Goal: Task Accomplishment & Management: Complete application form

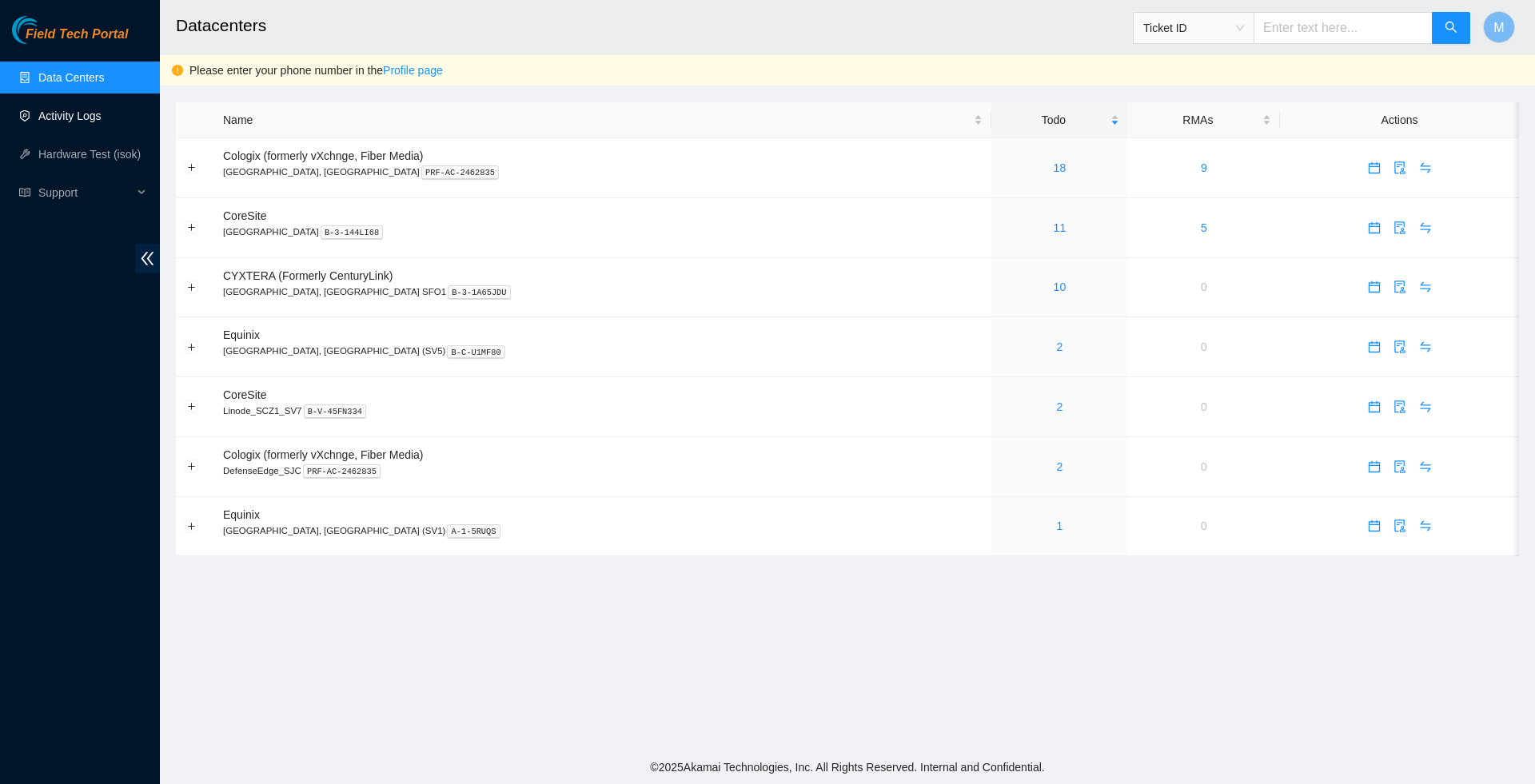
click at [102, 109] on link "Activity Logs" at bounding box center [70, 115] width 63 height 13
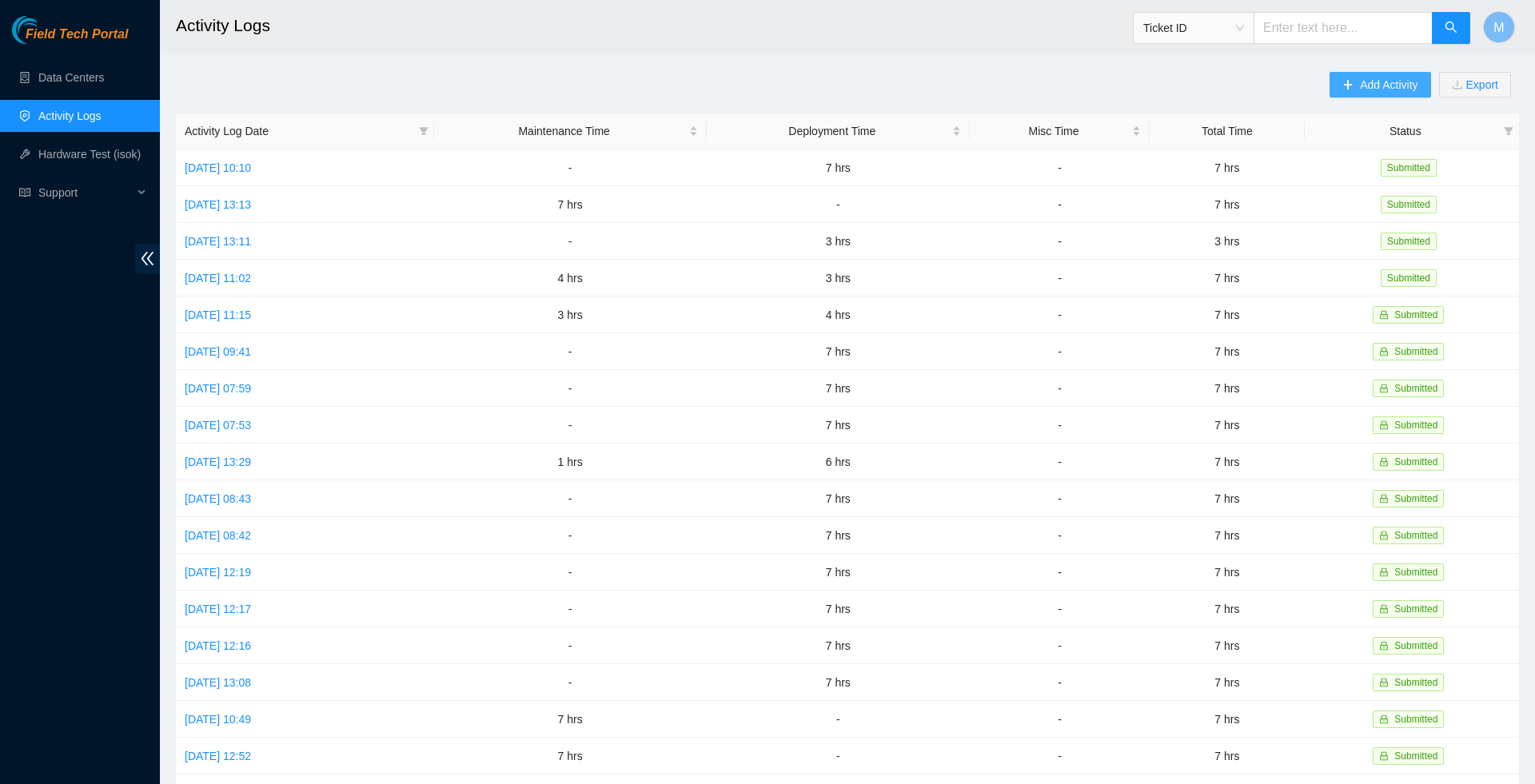
click at [1343, 86] on icon "plus" at bounding box center [1348, 85] width 11 height 11
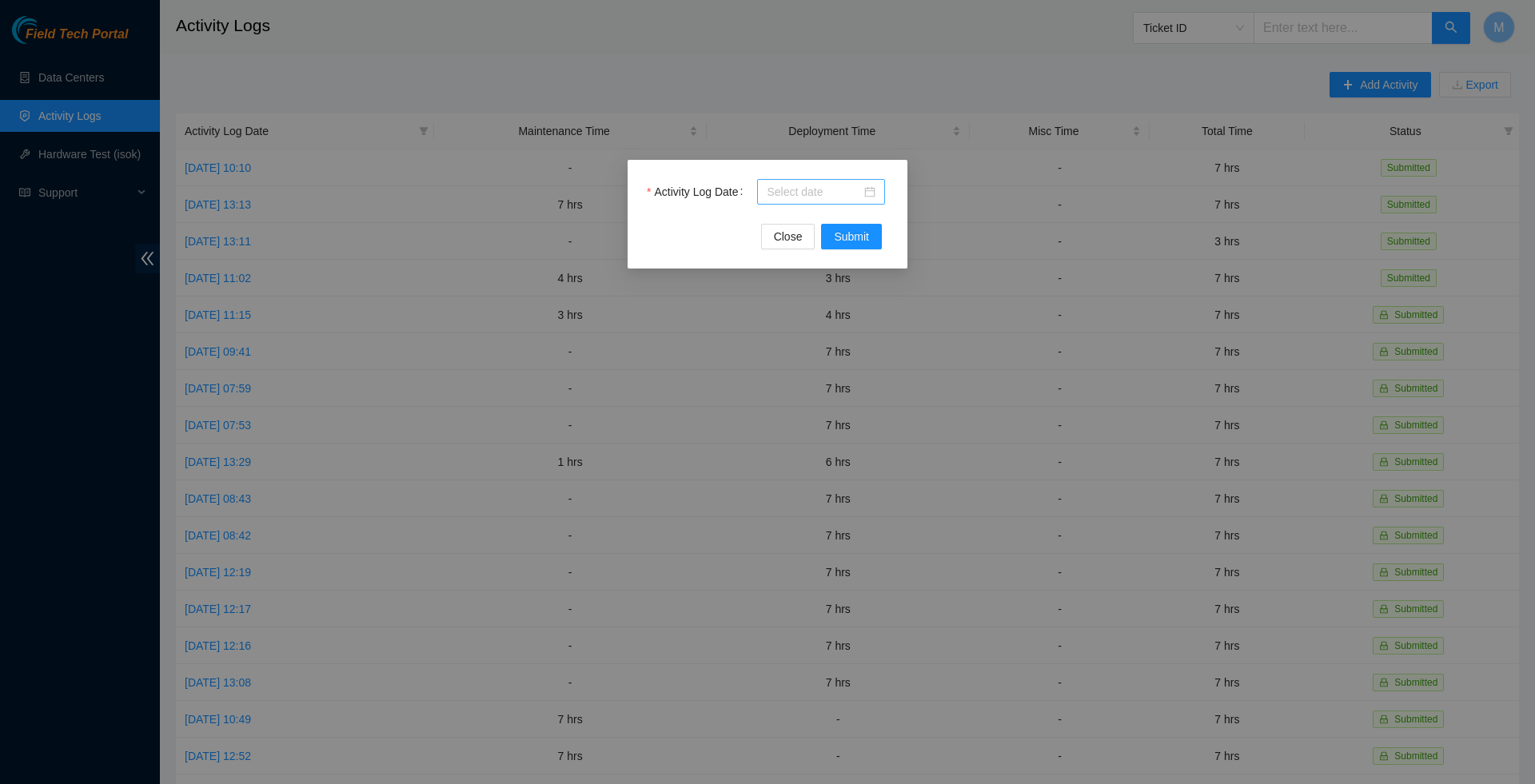
click at [867, 192] on div at bounding box center [821, 192] width 109 height 18
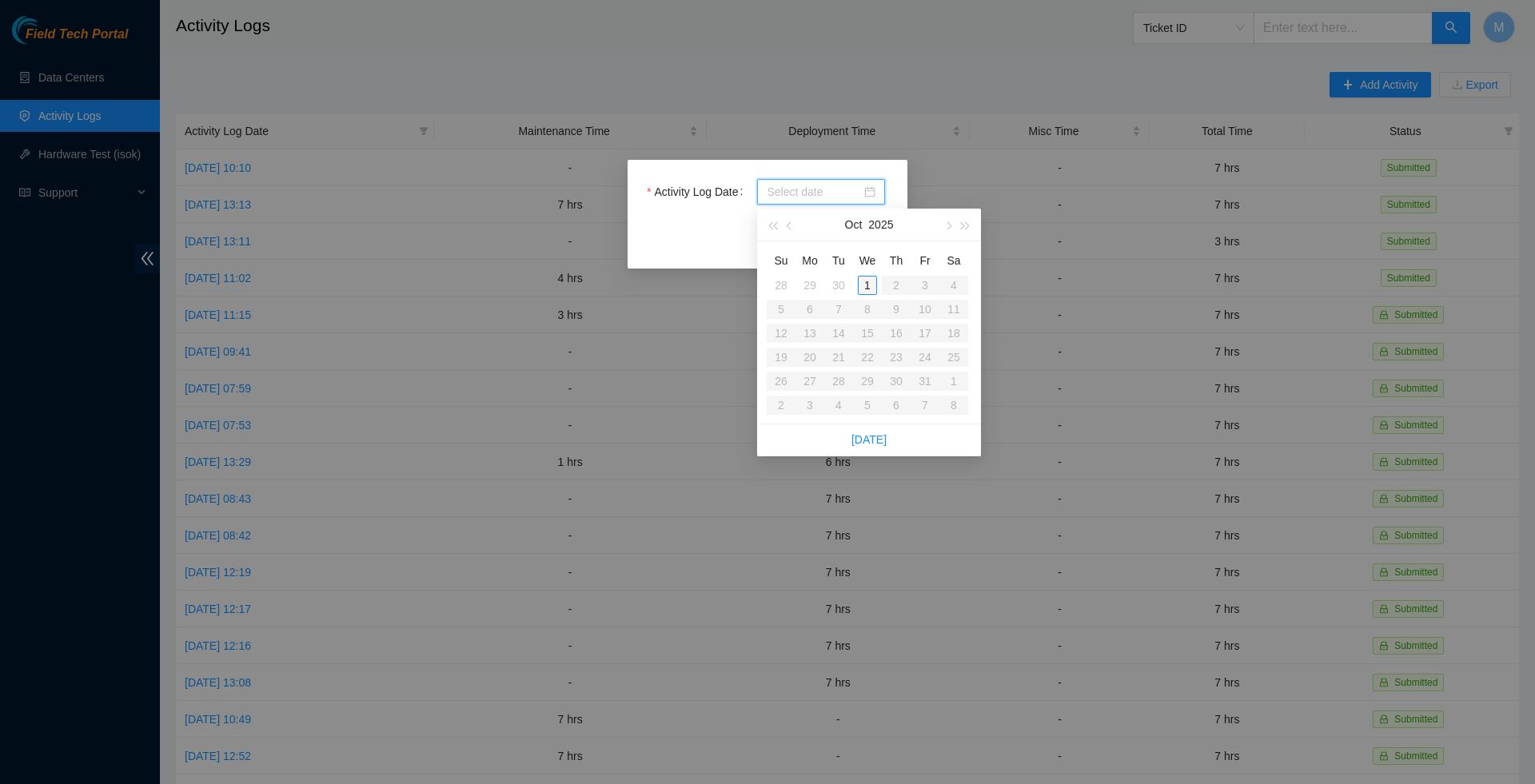
type input "[DATE]"
click at [841, 286] on div "30" at bounding box center [838, 286] width 19 height 19
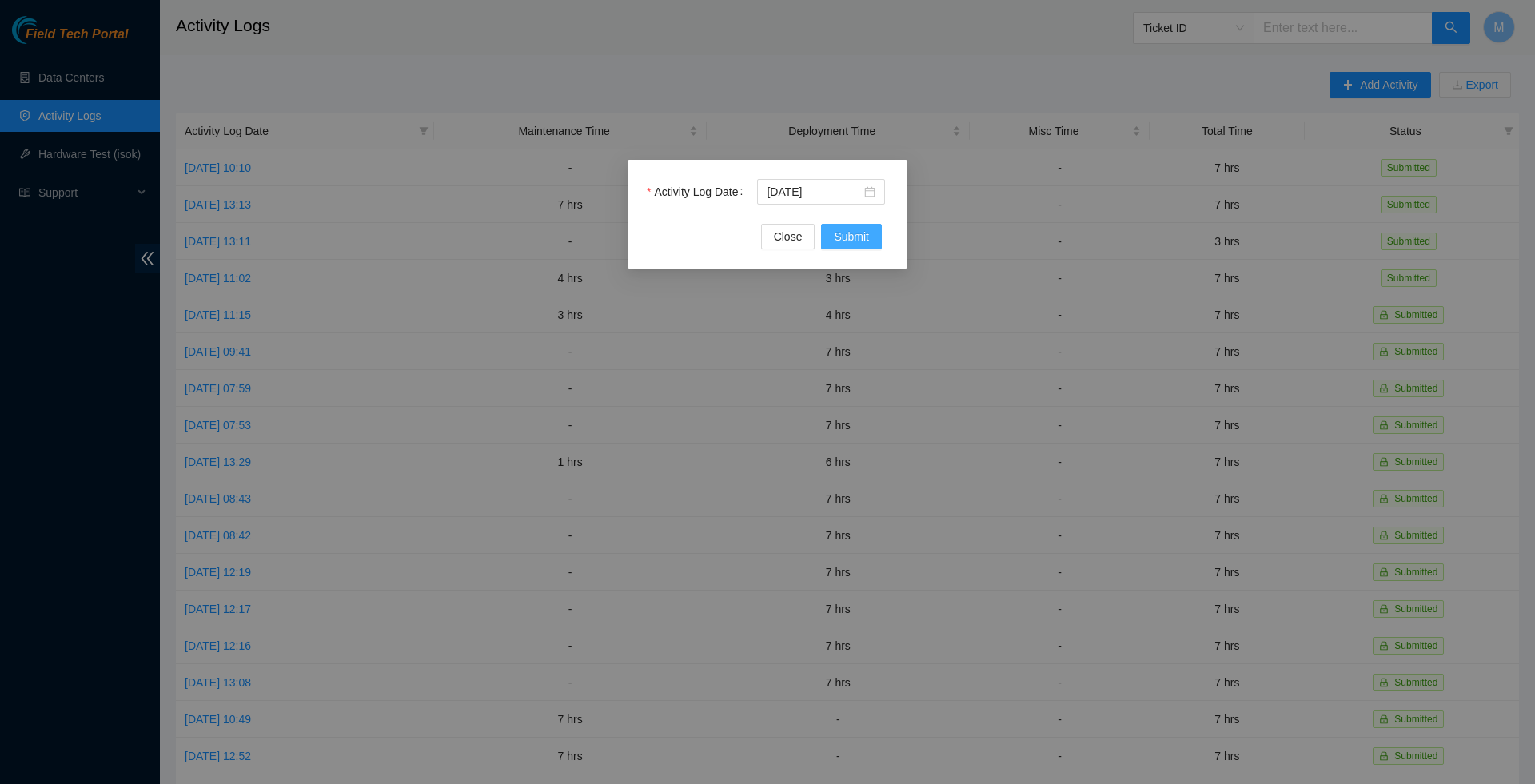
click at [846, 231] on span "Submit" at bounding box center [851, 236] width 35 height 18
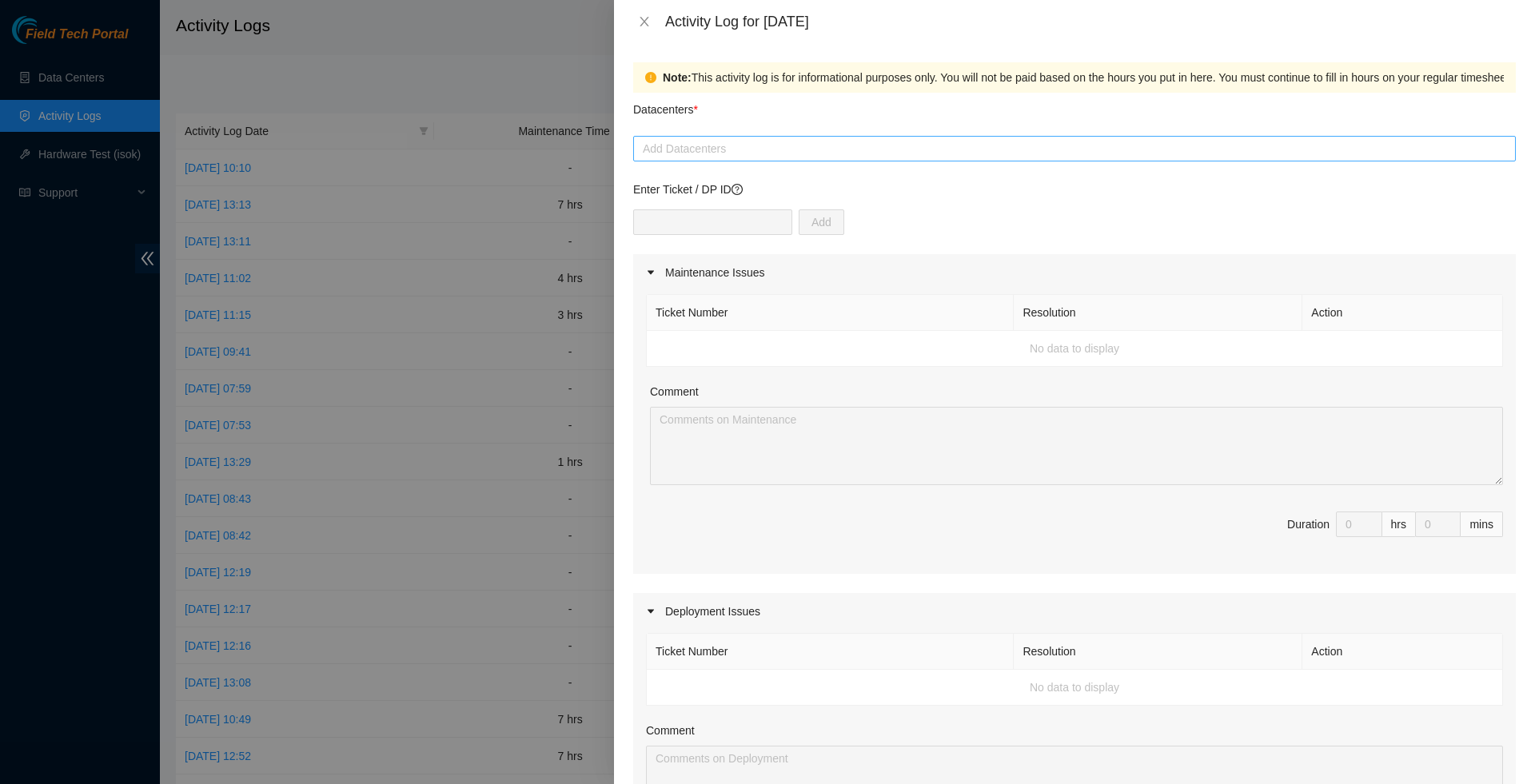
click at [737, 148] on div at bounding box center [1074, 149] width 875 height 19
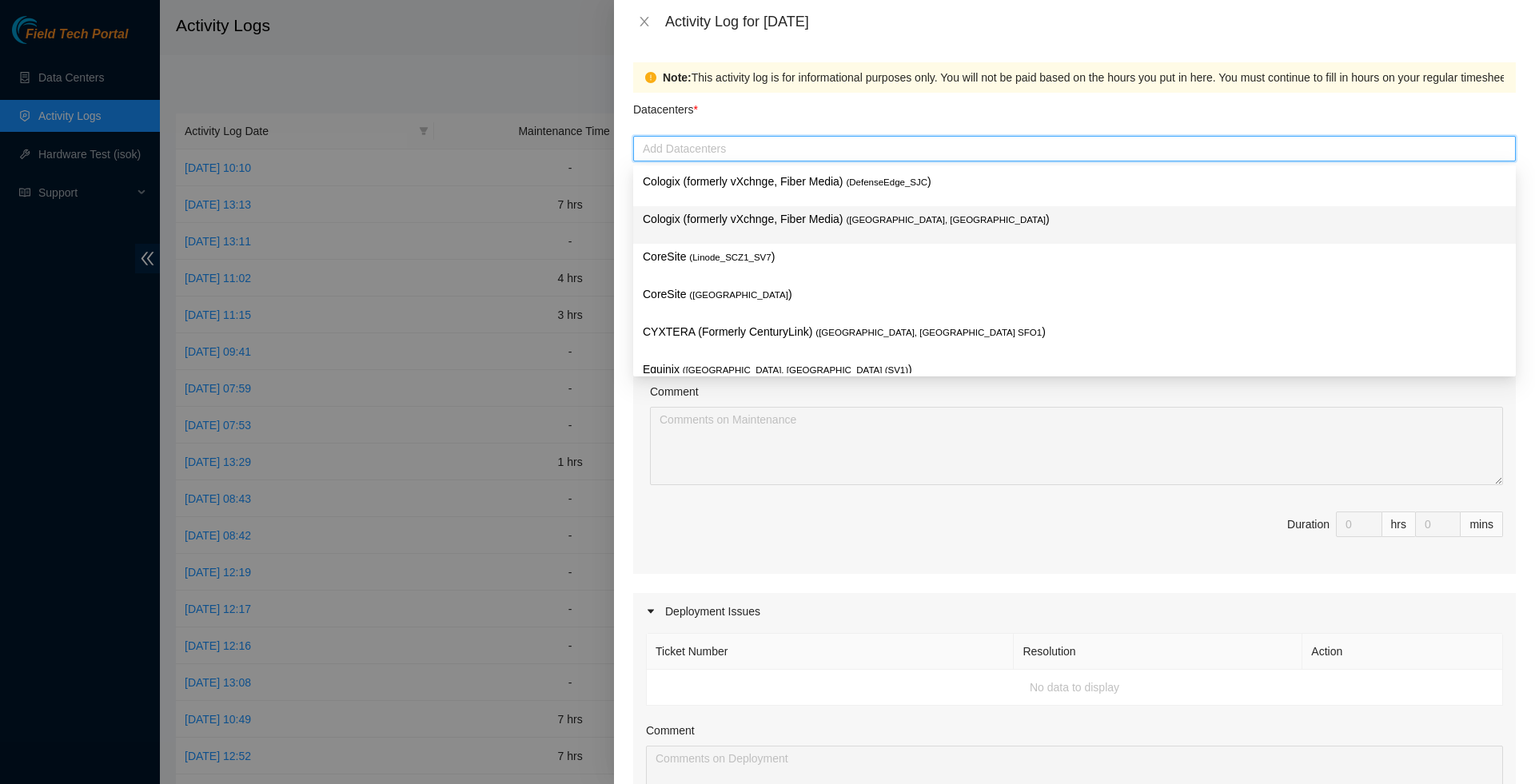
click at [723, 215] on p "Cologix (formerly vXchnge, Fiber Media) ( [GEOGRAPHIC_DATA], [GEOGRAPHIC_DATA] )" at bounding box center [1075, 220] width 864 height 19
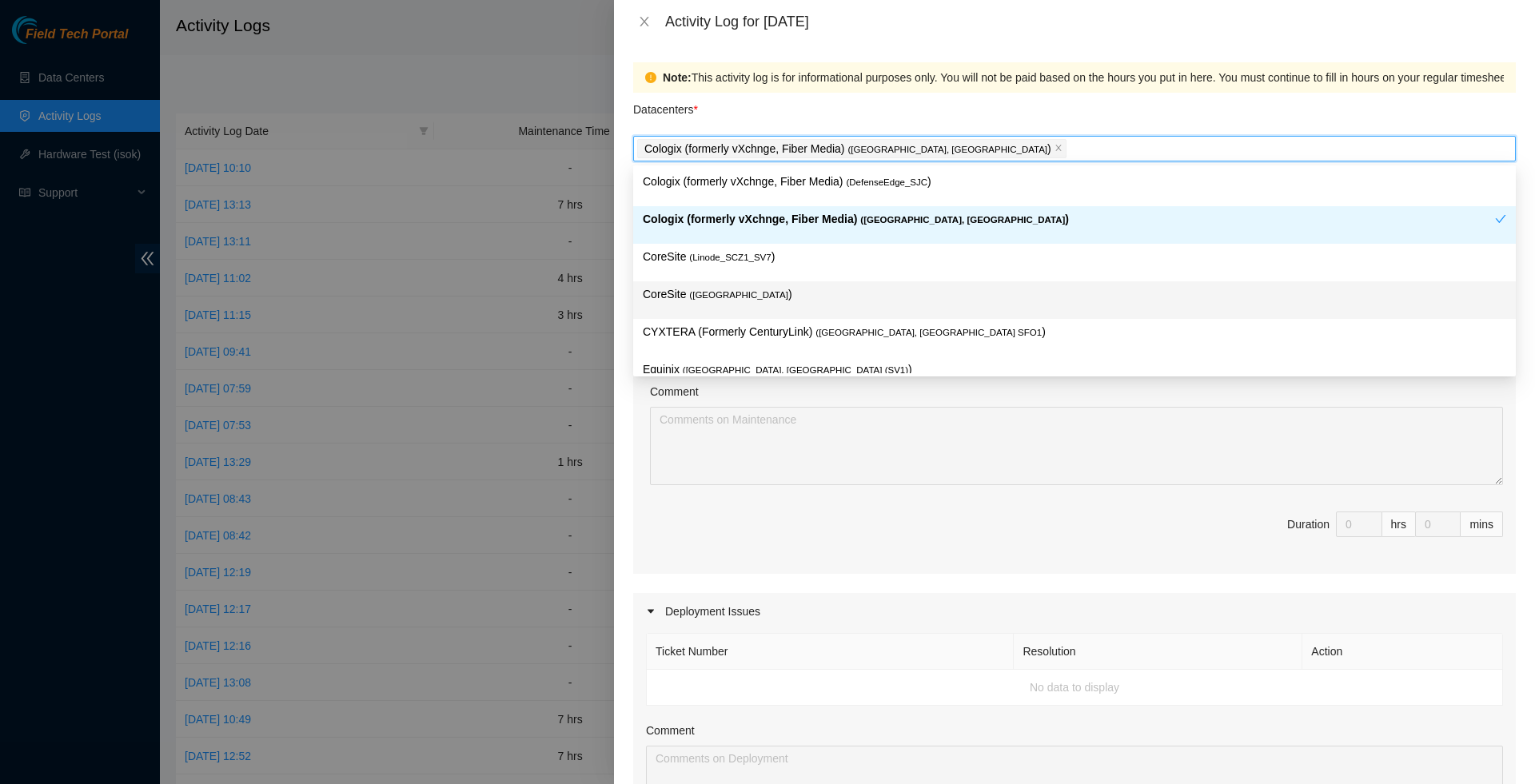
click at [759, 296] on span "( [GEOGRAPHIC_DATA]" at bounding box center [739, 294] width 99 height 9
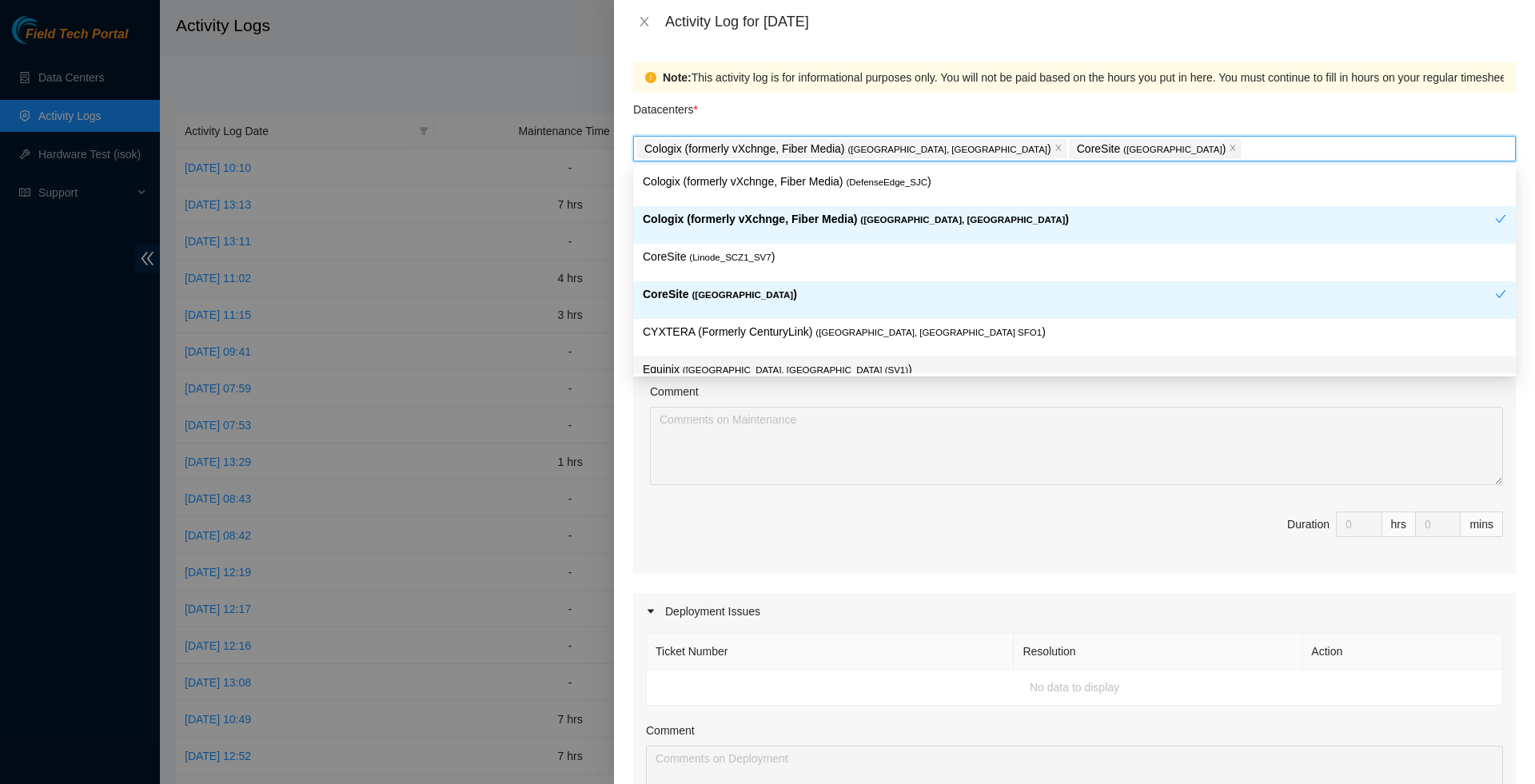
click at [714, 618] on div "Deployment Issues" at bounding box center [1074, 611] width 883 height 37
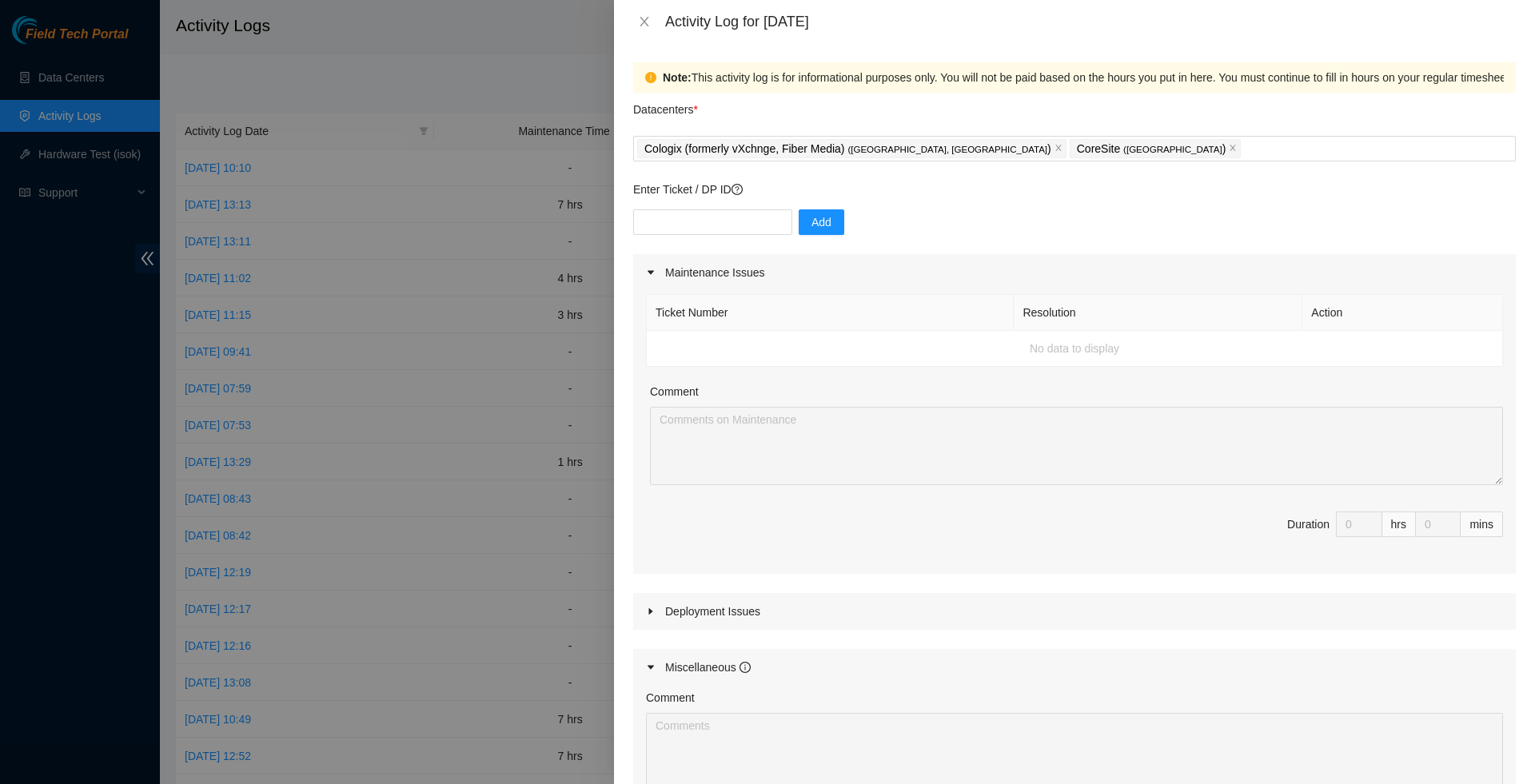
click at [649, 616] on icon "caret-right" at bounding box center [650, 611] width 9 height 9
click at [727, 217] on input "text" at bounding box center [712, 222] width 159 height 26
paste input "DP80646"
type input "DP80646"
click at [819, 231] on span "Add" at bounding box center [821, 222] width 20 height 18
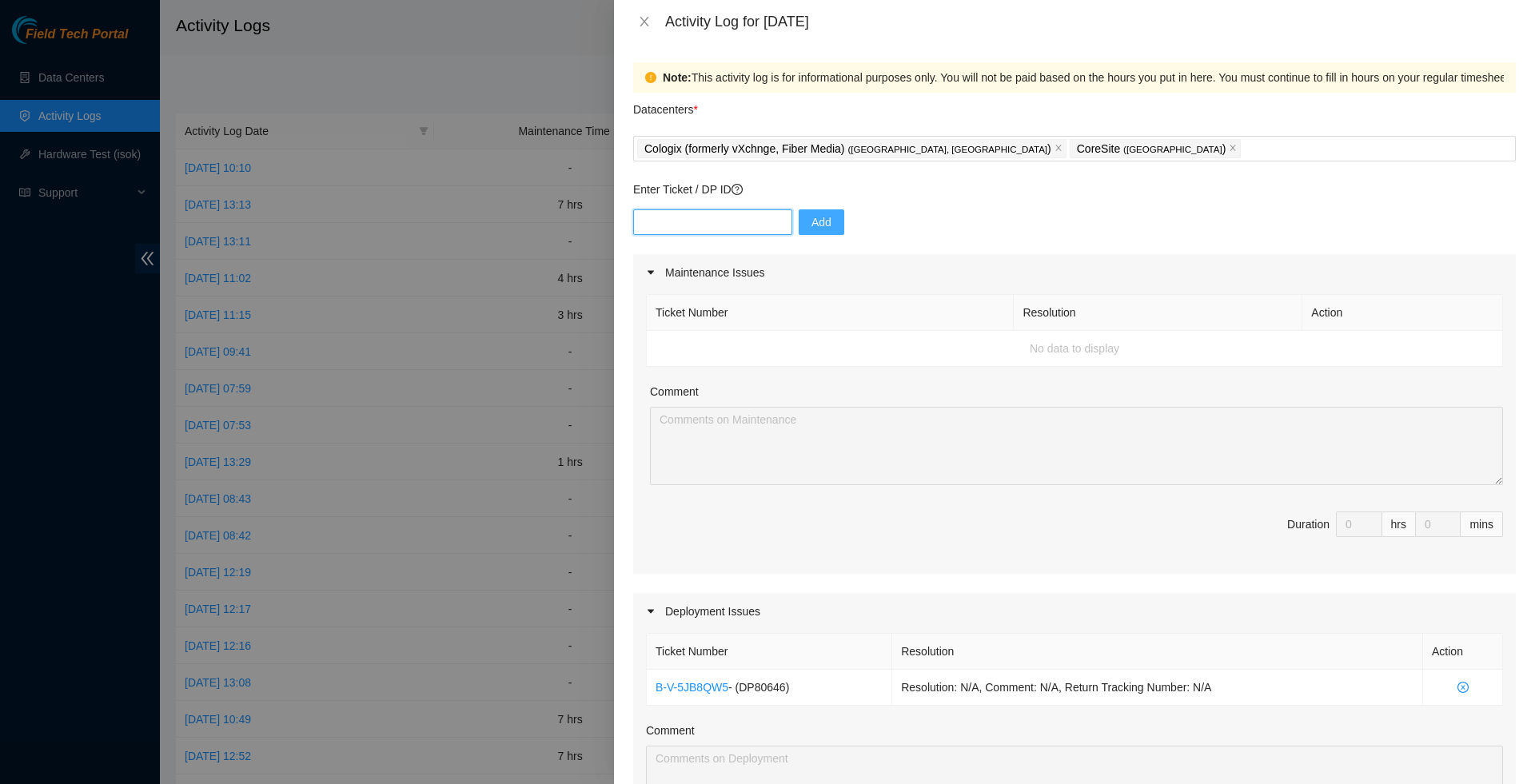
click at [675, 227] on input "text" at bounding box center [712, 222] width 159 height 26
type input "DP79370"
click at [831, 225] on span "Add" at bounding box center [821, 222] width 20 height 18
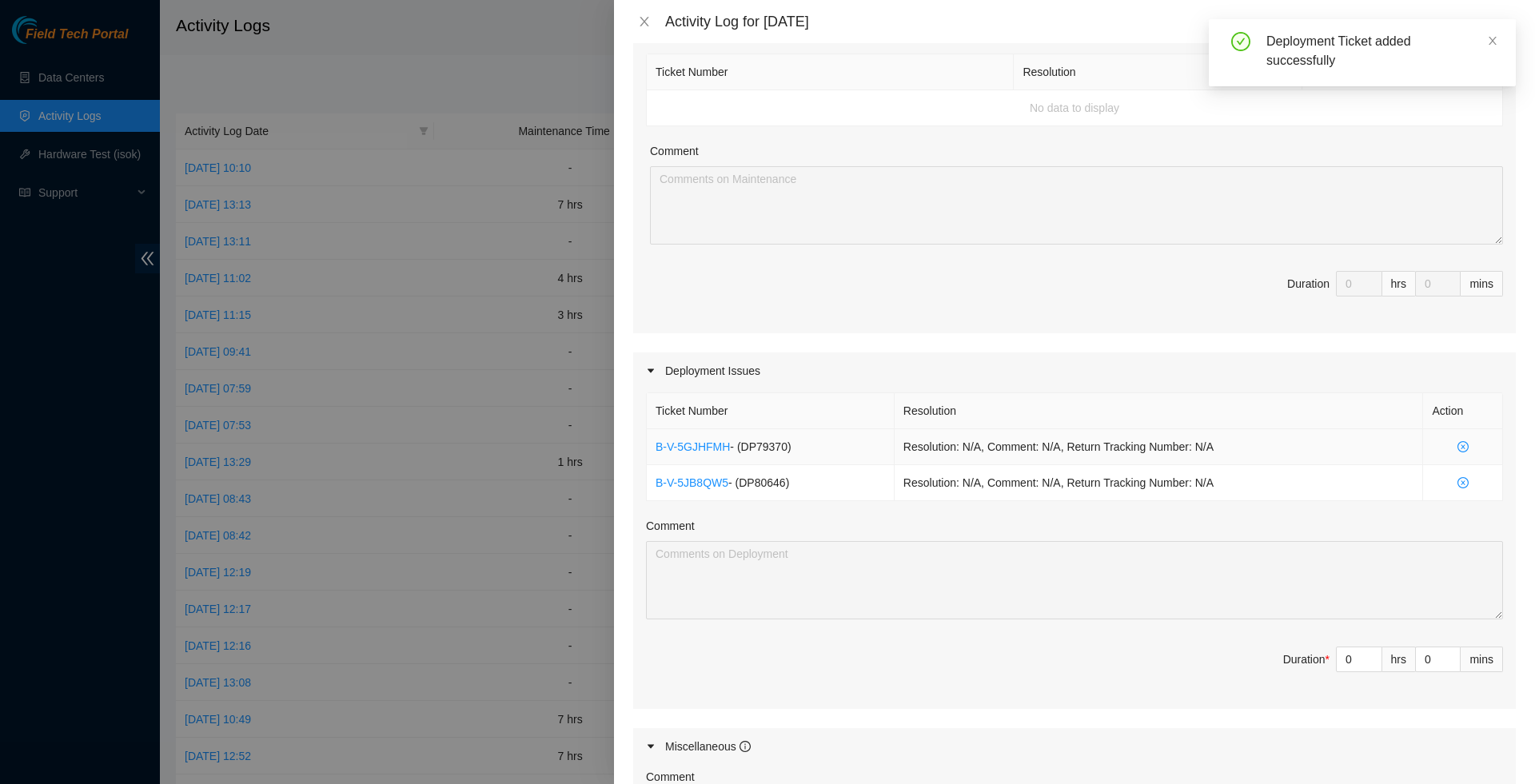
scroll to position [276, 0]
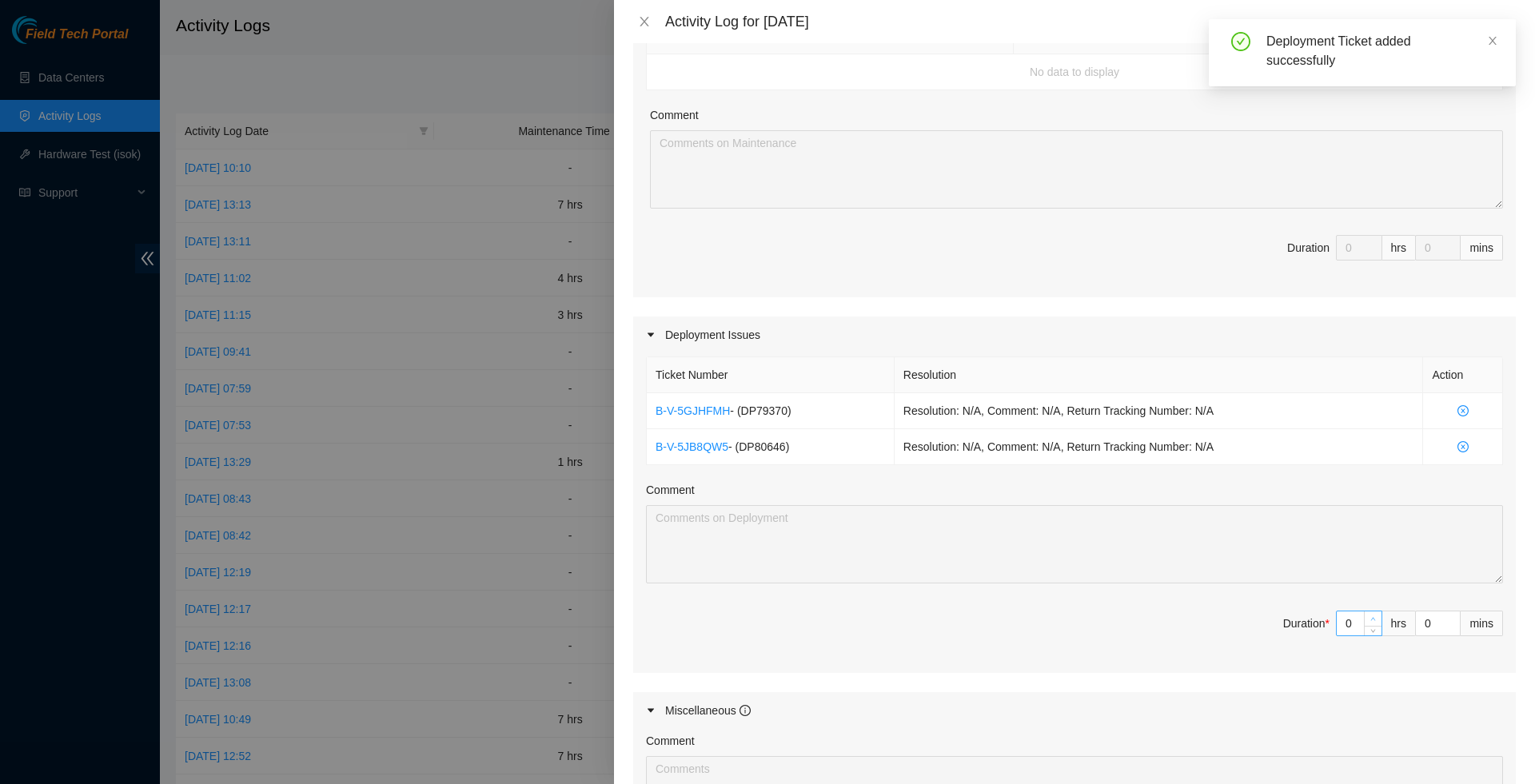
type input "1"
click at [1373, 624] on span "up" at bounding box center [1373, 619] width 9 height 9
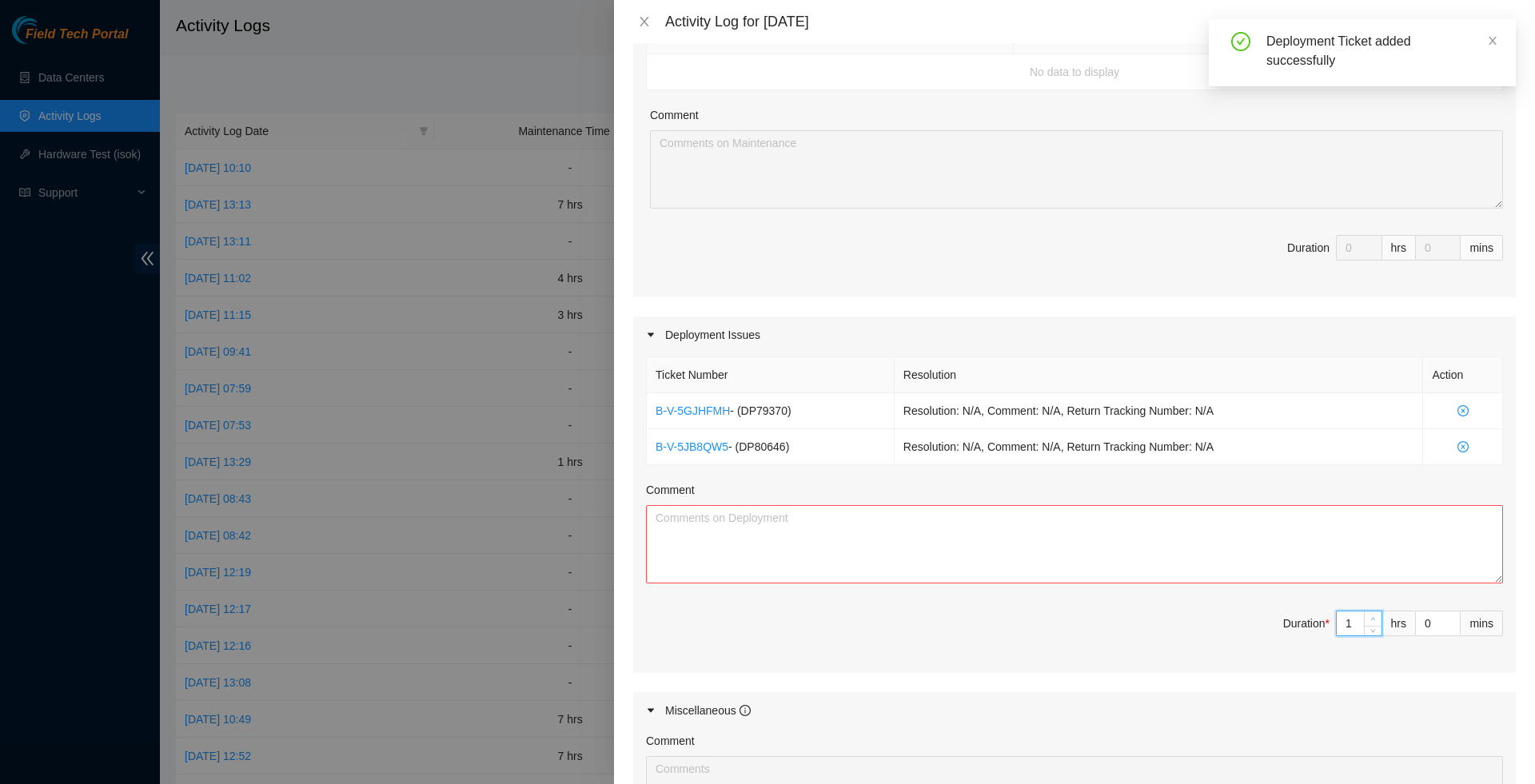
type input "2"
click at [1373, 624] on span "up" at bounding box center [1373, 619] width 9 height 9
type input "3"
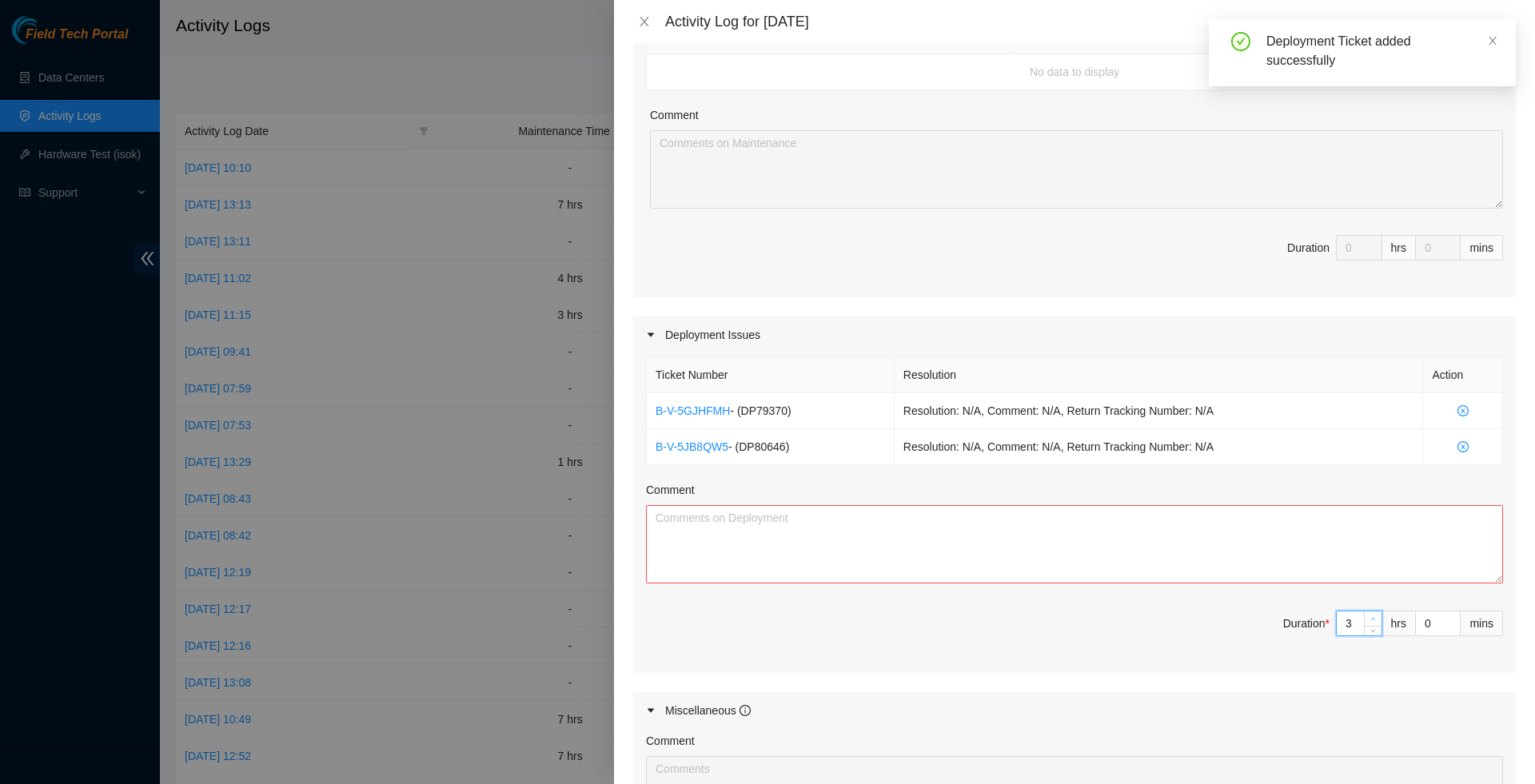
type input "3"
click at [1373, 624] on span "up" at bounding box center [1373, 619] width 9 height 9
type input "4"
click at [1373, 624] on span "up" at bounding box center [1373, 619] width 9 height 9
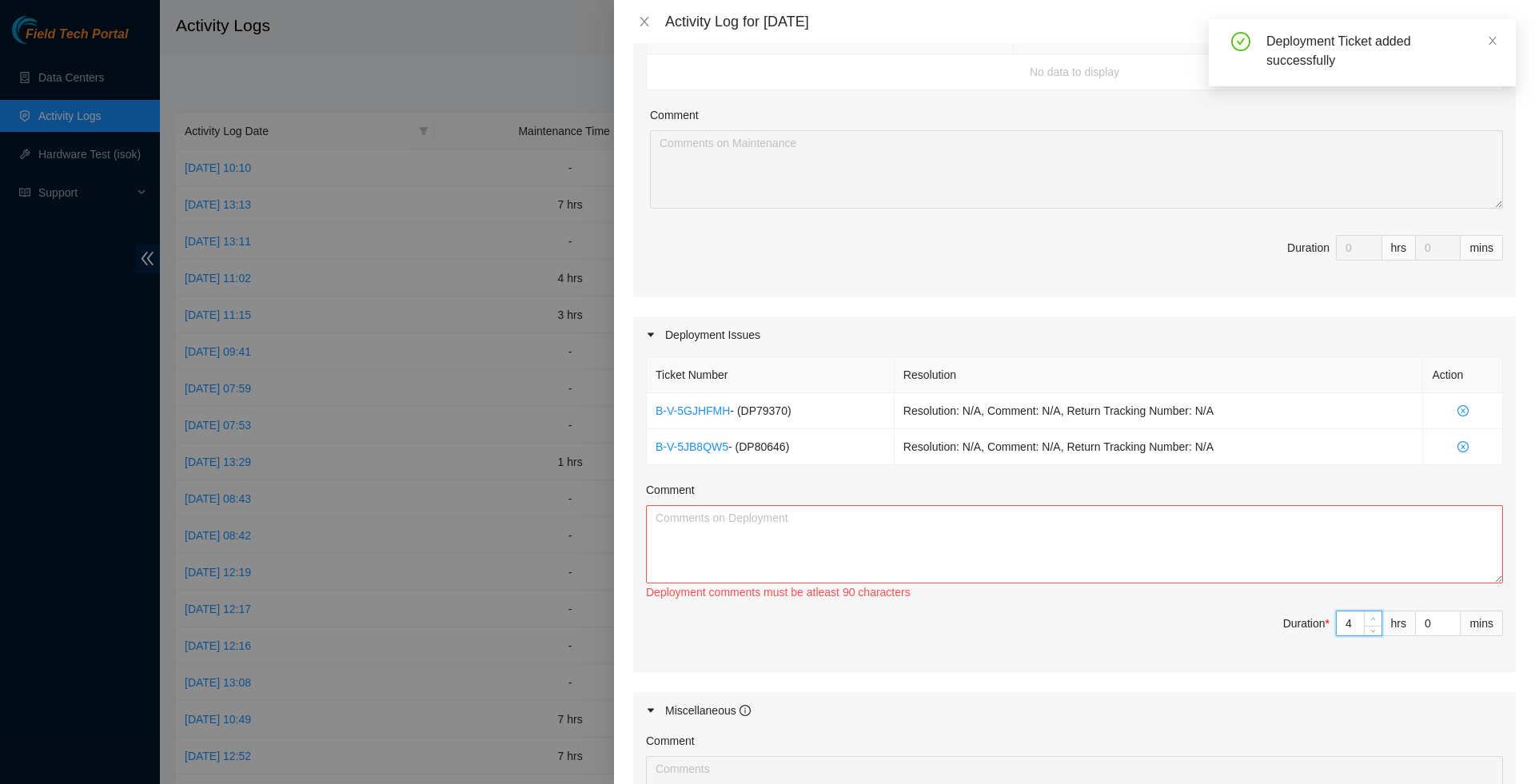
type input "6"
click at [1373, 624] on span "up" at bounding box center [1373, 619] width 9 height 9
type input "7"
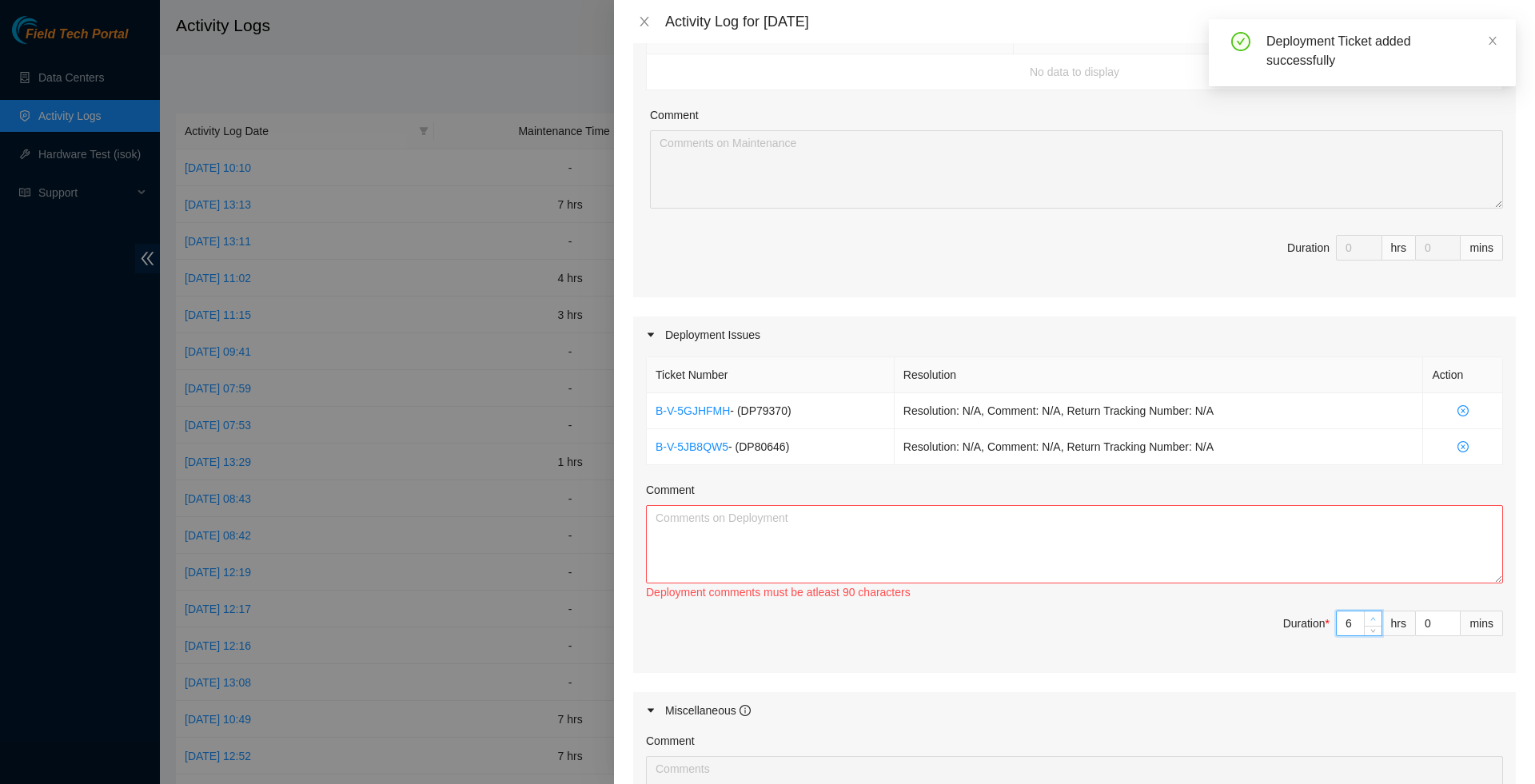
type input "7"
type input "8"
click at [1373, 624] on span "up" at bounding box center [1373, 619] width 9 height 9
click at [1370, 632] on icon "down" at bounding box center [1373, 628] width 6 height 6
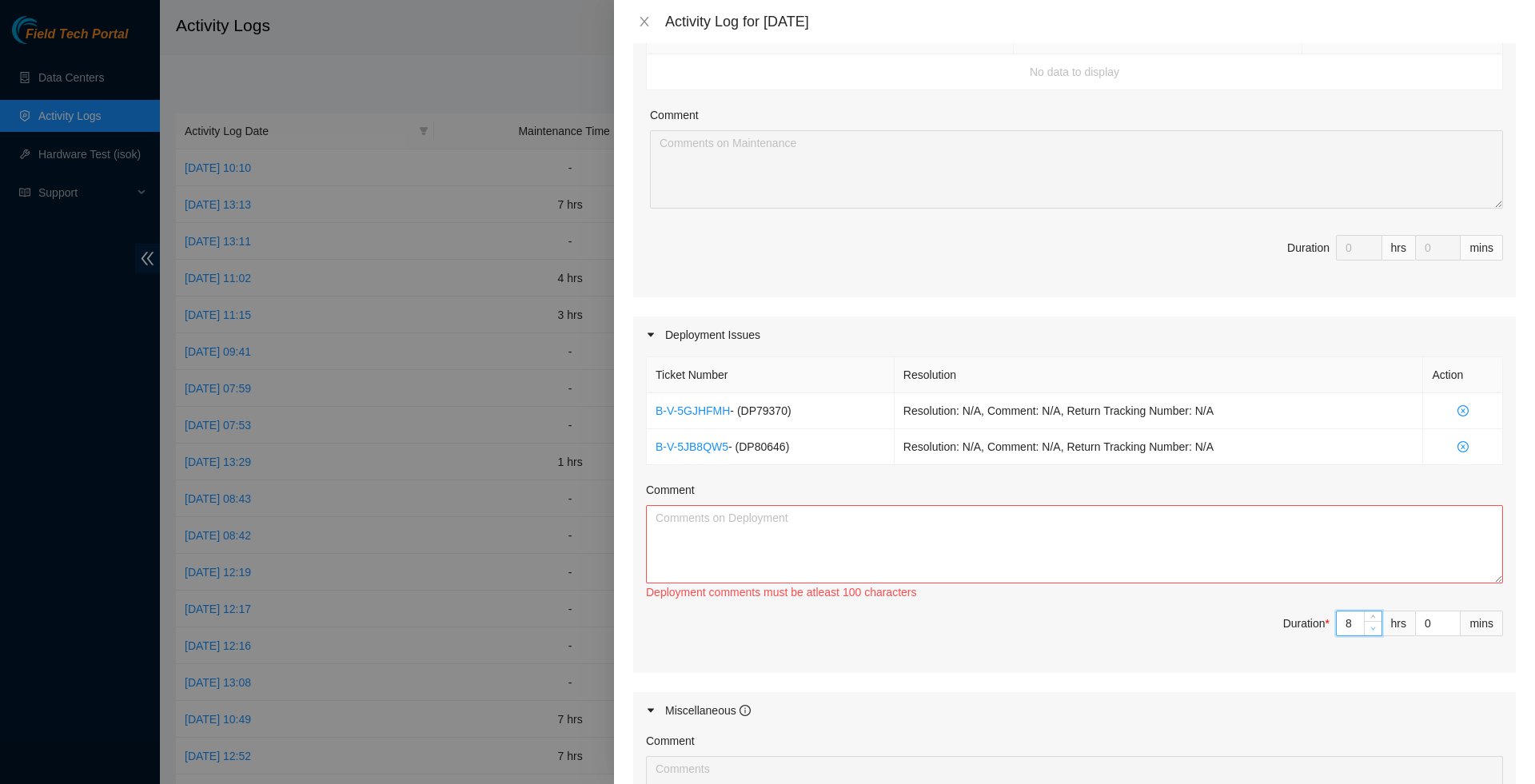
type input "7"
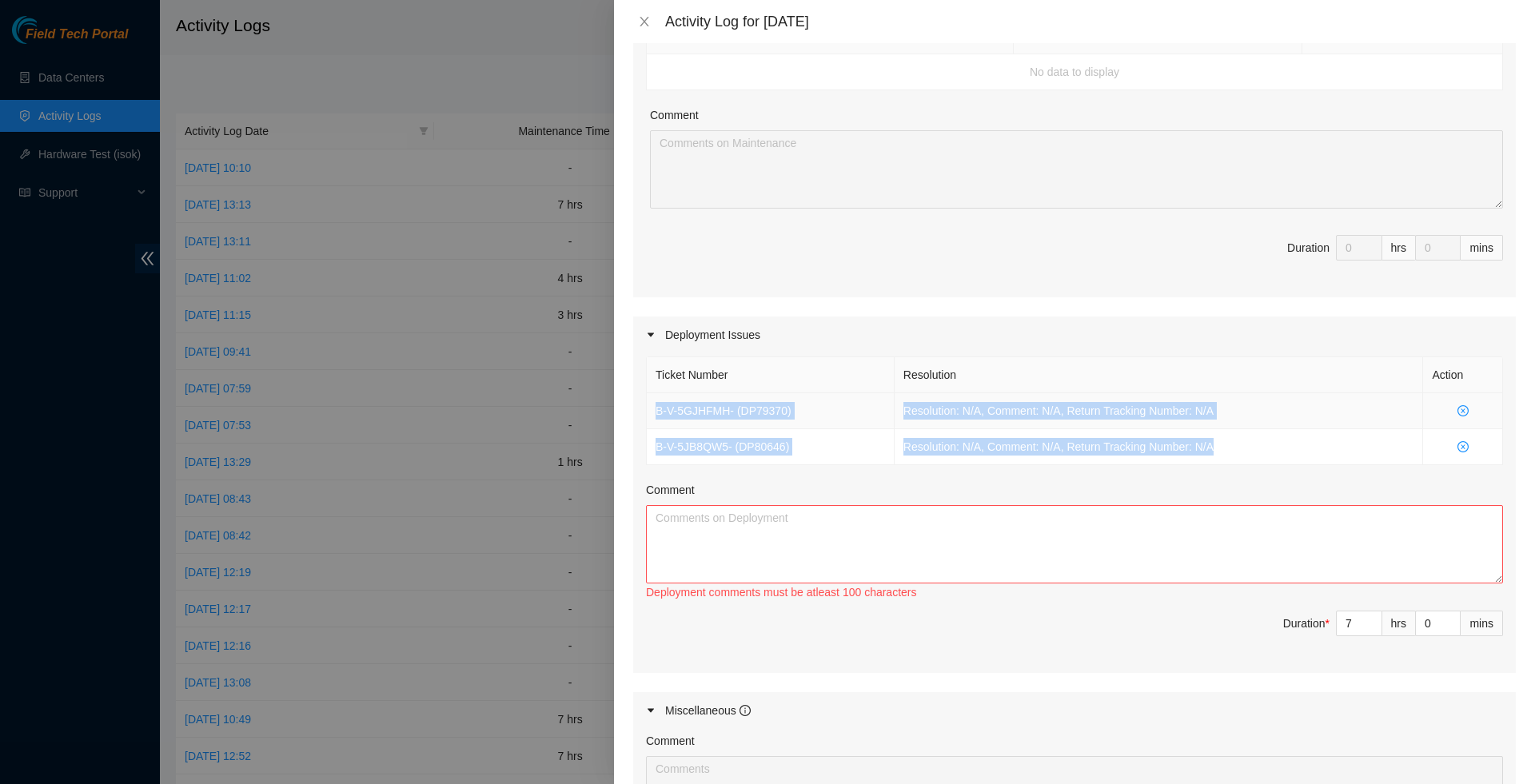
drag, startPoint x: 1246, startPoint y: 458, endPoint x: 646, endPoint y: 427, distance: 600.8
click at [646, 427] on tbody "B-V-5GJHFMH - ( DP79370 ) Resolution: N/A, Comment: N/A, Return Tracking Number…" at bounding box center [1074, 429] width 856 height 72
copy tbody "B-V-5GJHFMH - ( DP79370 ) Resolution: N/A, Comment: N/A, Return Tracking Number…"
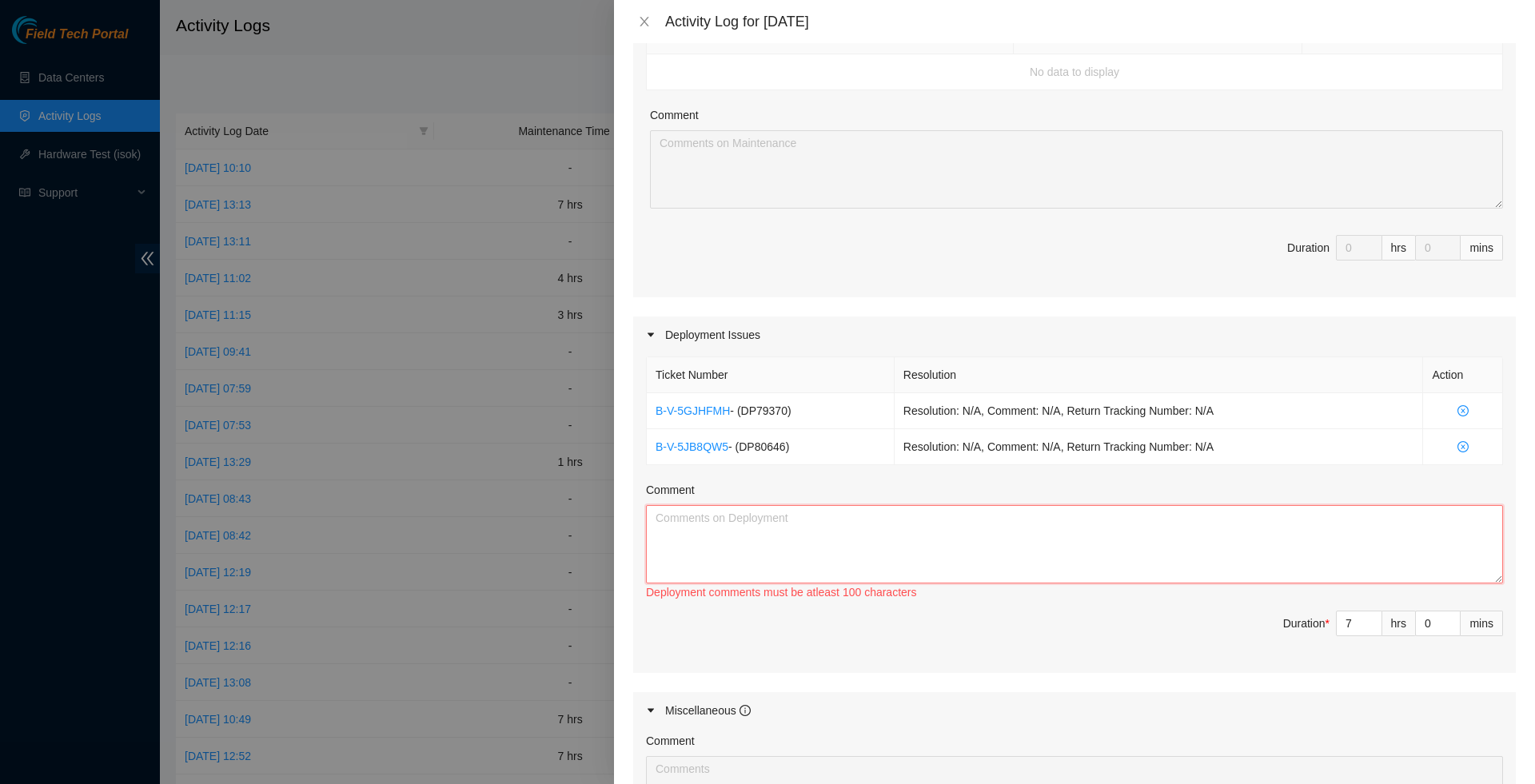
click at [698, 553] on textarea "Comment" at bounding box center [1074, 545] width 857 height 79
paste textarea "B-V-5GJHFMH - (DP79370) Resolution: N/A, Comment: N/A, Return Tracking Number: …"
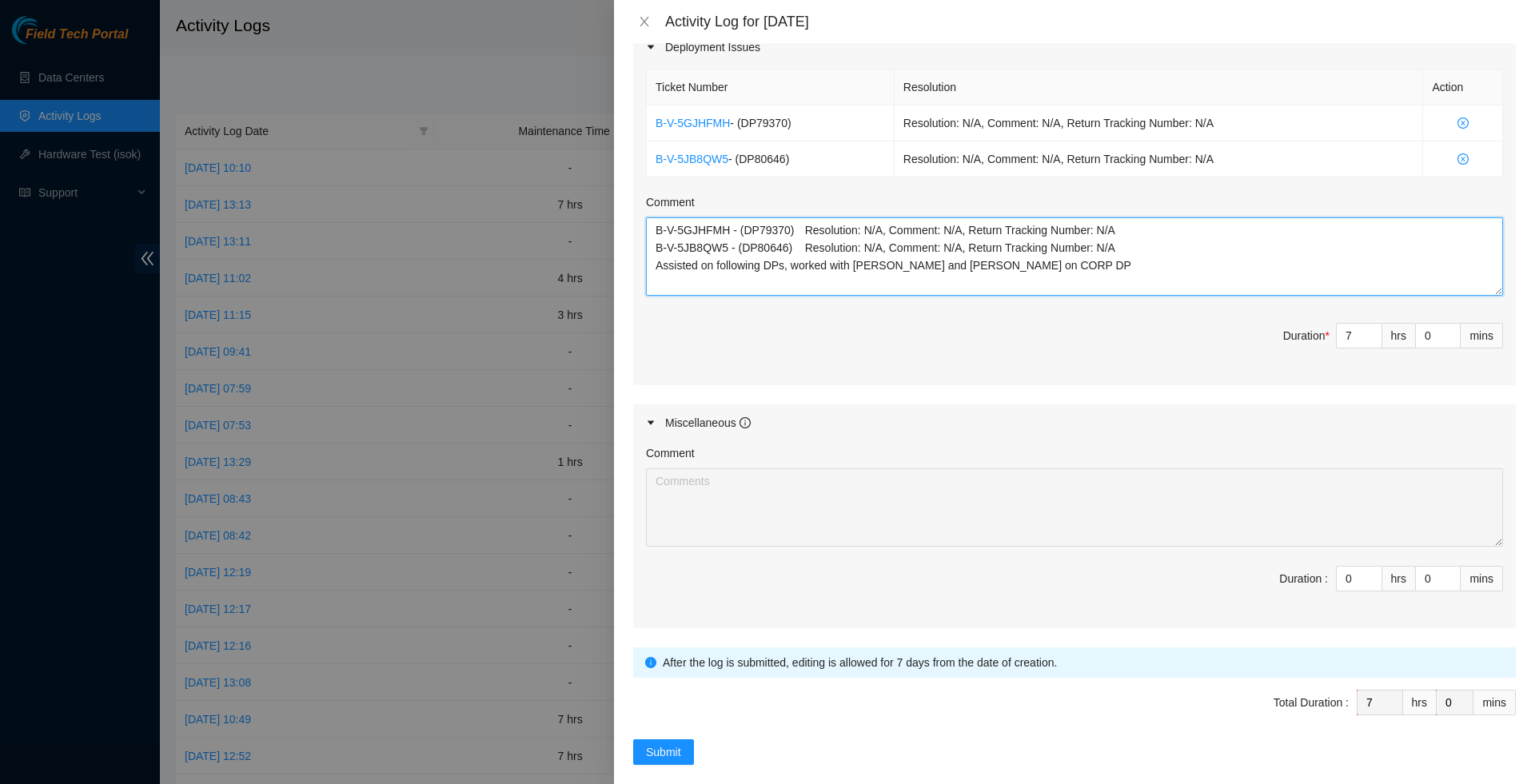
scroll to position [582, 0]
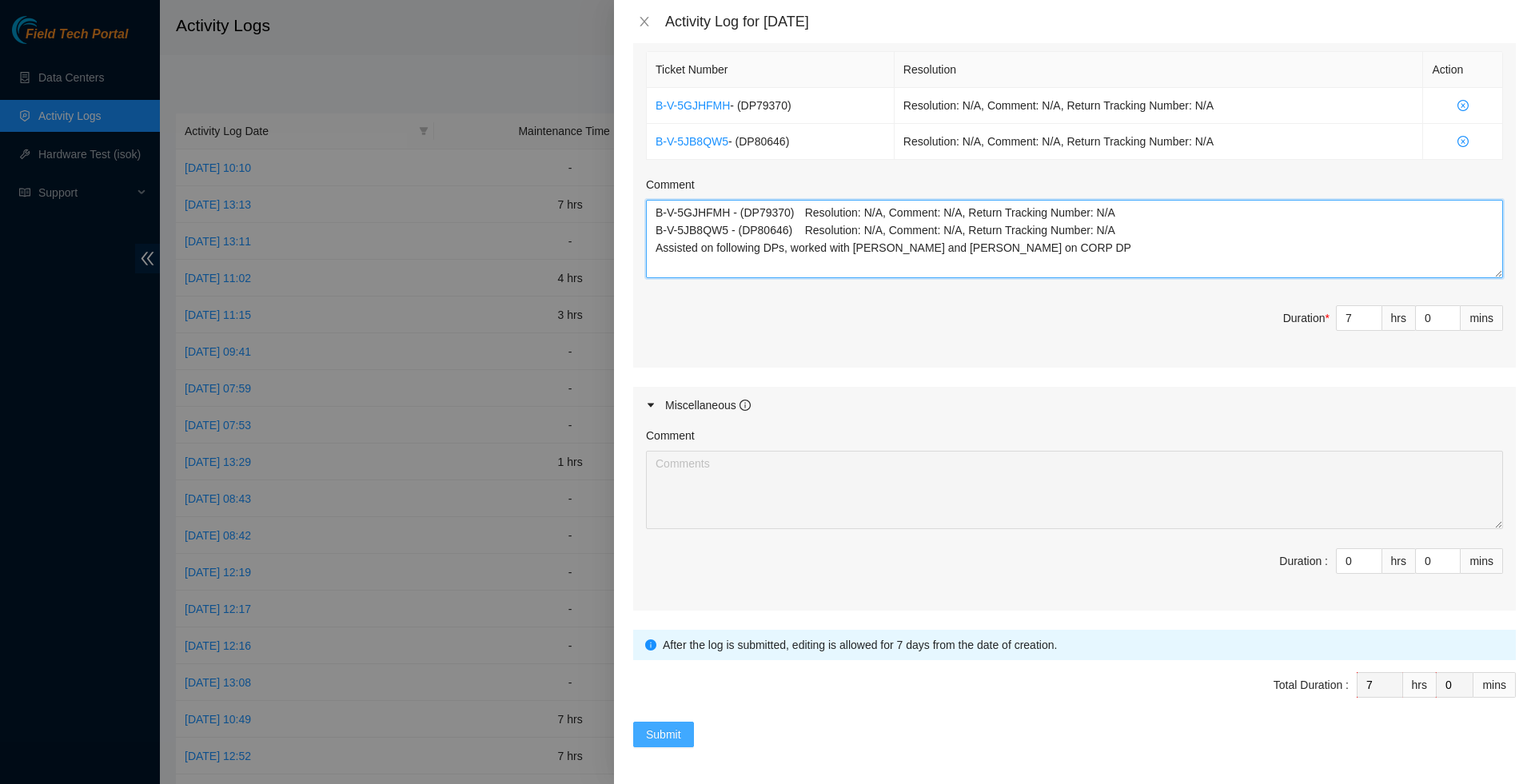
type textarea "B-V-5GJHFMH - (DP79370) Resolution: N/A, Comment: N/A, Return Tracking Number: …"
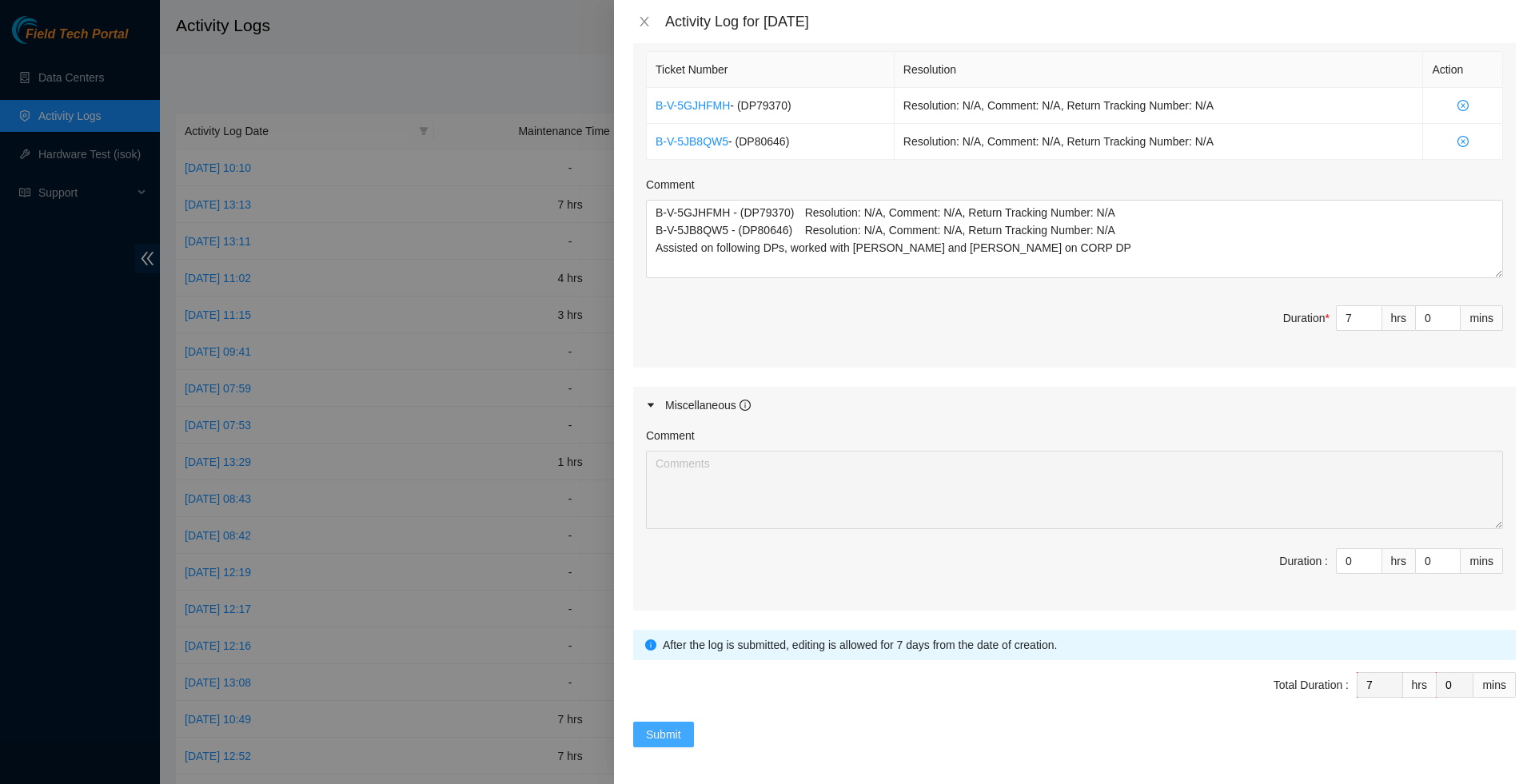
click at [676, 743] on span "Submit" at bounding box center [663, 734] width 35 height 18
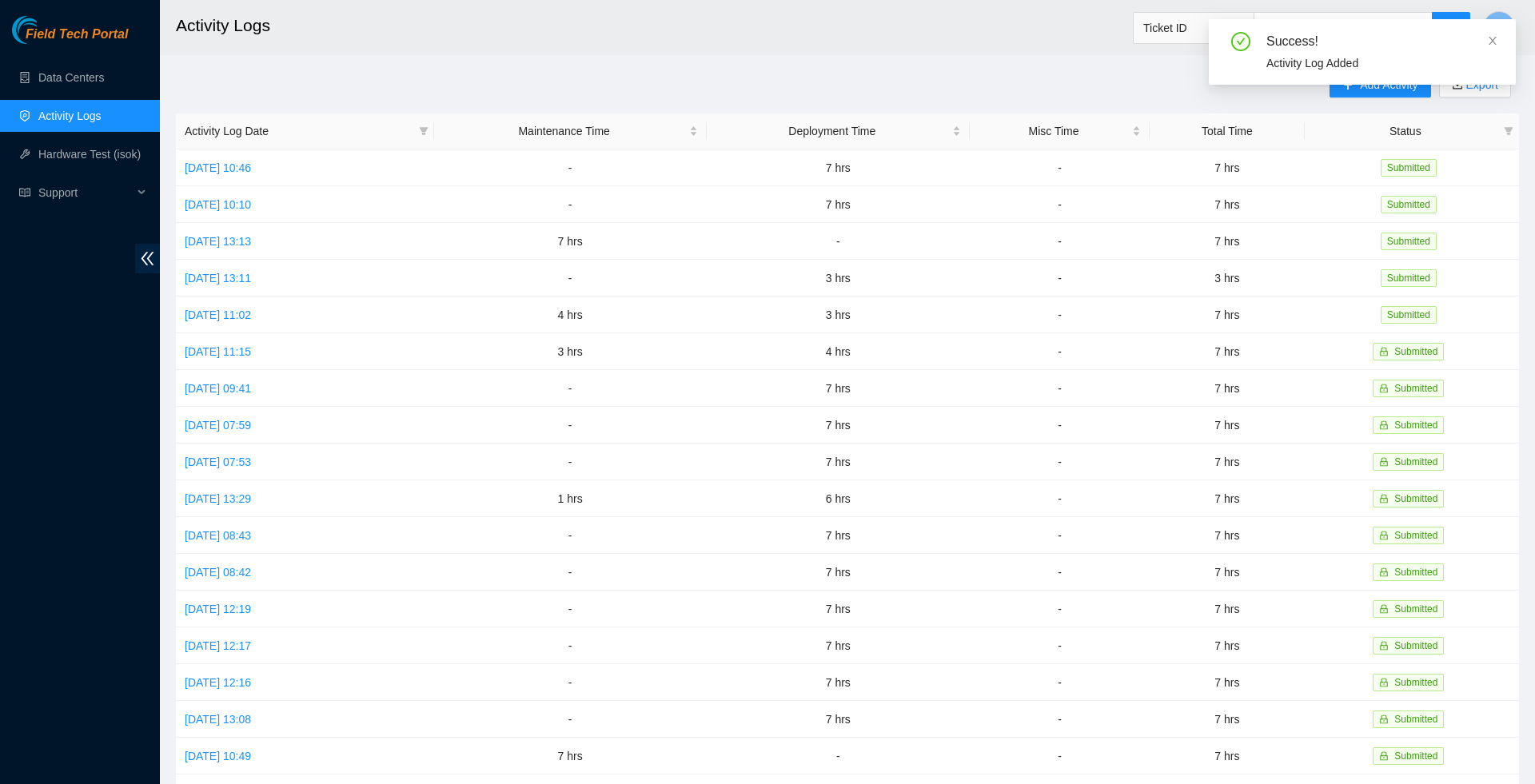
click at [1373, 91] on div "Success! Activity Log Added" at bounding box center [1362, 58] width 307 height 79
click at [1493, 42] on icon "close" at bounding box center [1492, 40] width 11 height 11
